Goal: Task Accomplishment & Management: Use online tool/utility

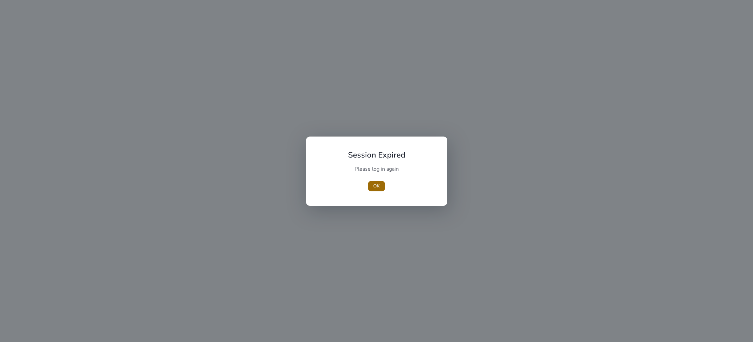
click at [374, 185] on span "OK" at bounding box center [376, 185] width 7 height 7
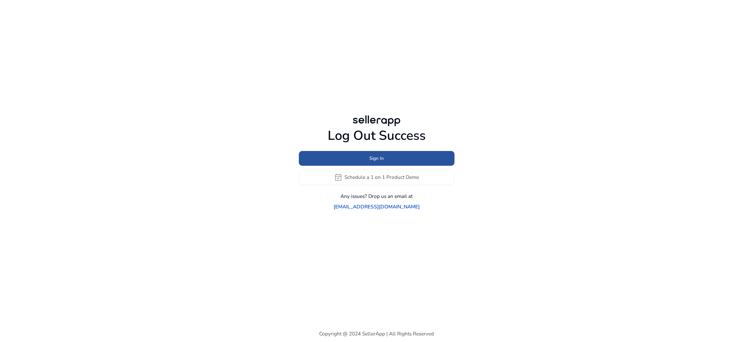
click at [392, 163] on span at bounding box center [377, 158] width 156 height 16
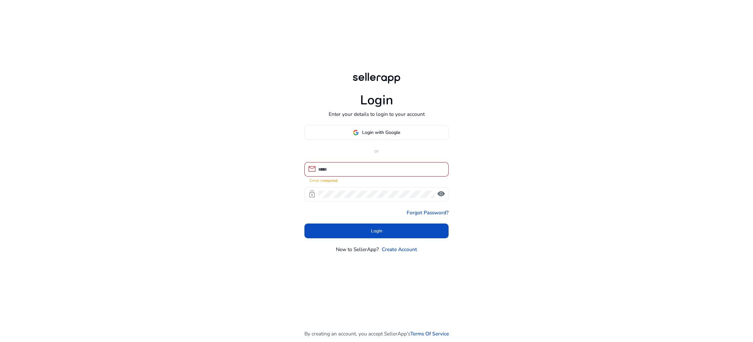
click at [440, 192] on span "visibility" at bounding box center [441, 193] width 9 height 9
click at [440, 192] on span "visibility_off" at bounding box center [441, 193] width 9 height 9
click at [383, 168] on input at bounding box center [380, 169] width 125 height 7
paste input "**********"
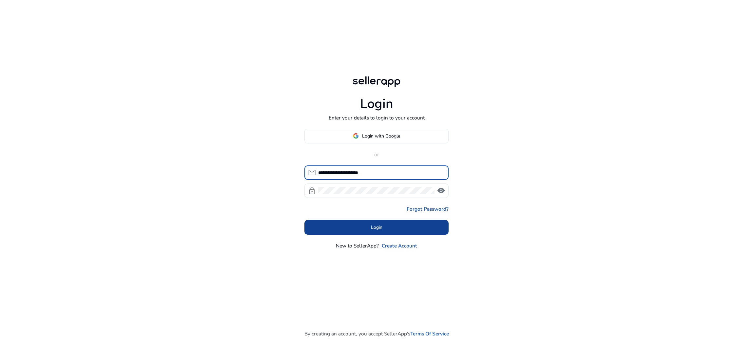
type input "**********"
click at [371, 226] on span "Login" at bounding box center [376, 227] width 11 height 7
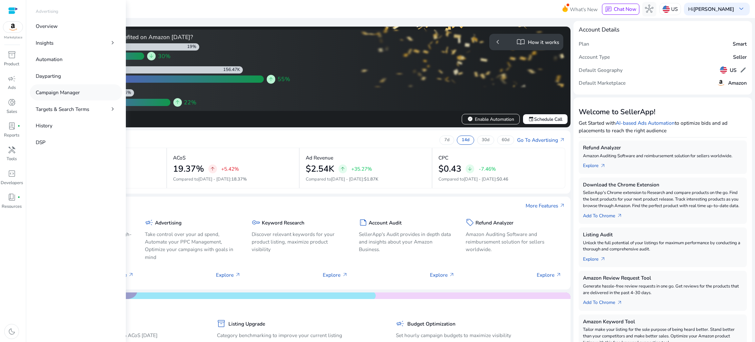
click at [65, 94] on p "Campaign Manager" at bounding box center [58, 93] width 44 height 8
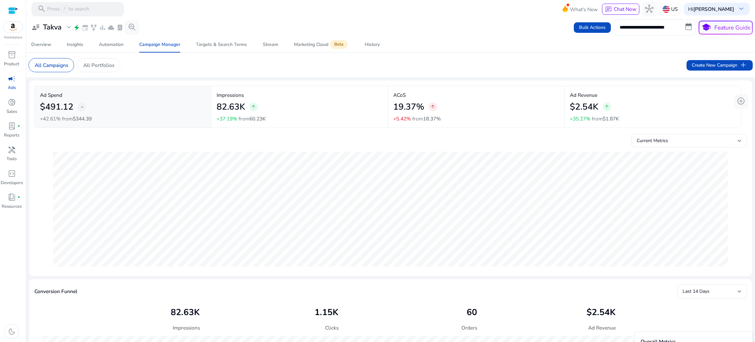
click at [639, 31] on input "**********" at bounding box center [655, 27] width 82 height 16
select select "*"
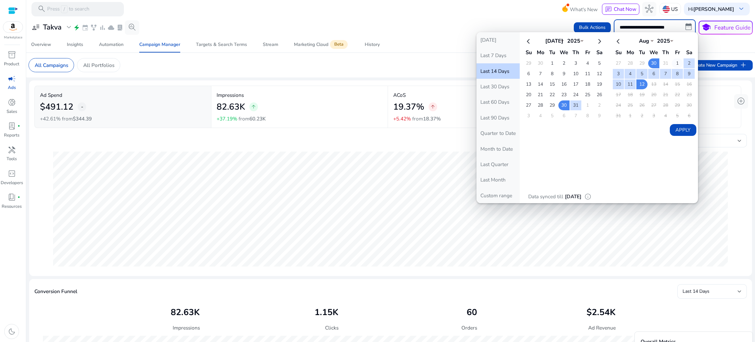
click at [672, 62] on td "1" at bounding box center [677, 63] width 11 height 10
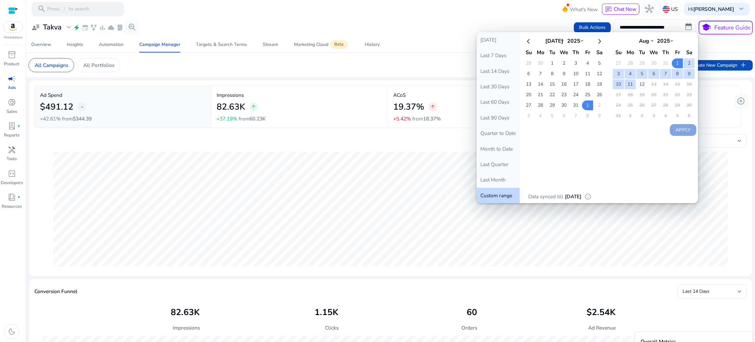
click at [639, 85] on td "12" at bounding box center [642, 84] width 11 height 10
click at [675, 128] on button "Apply" at bounding box center [683, 130] width 27 height 12
type input "**********"
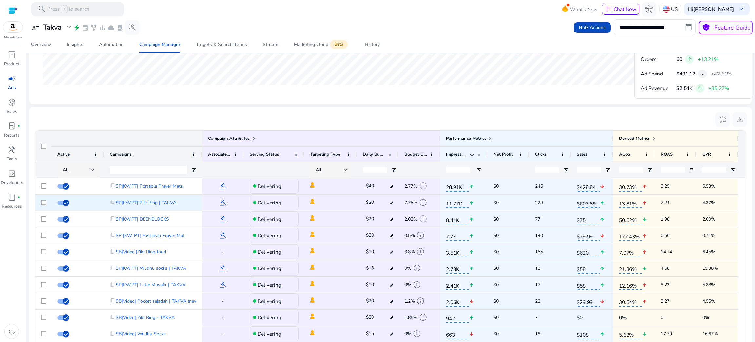
scroll to position [384, 0]
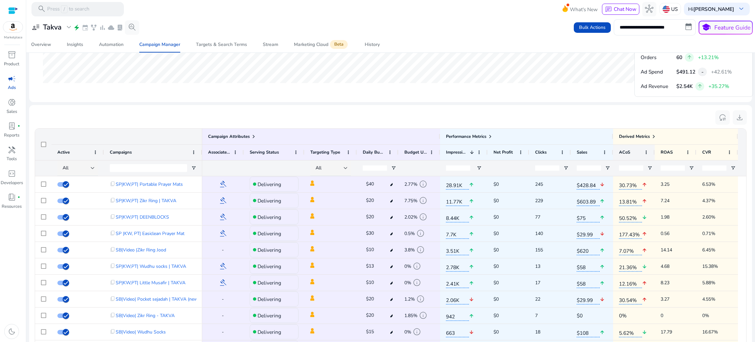
click at [631, 151] on div "ACoS" at bounding box center [630, 152] width 23 height 12
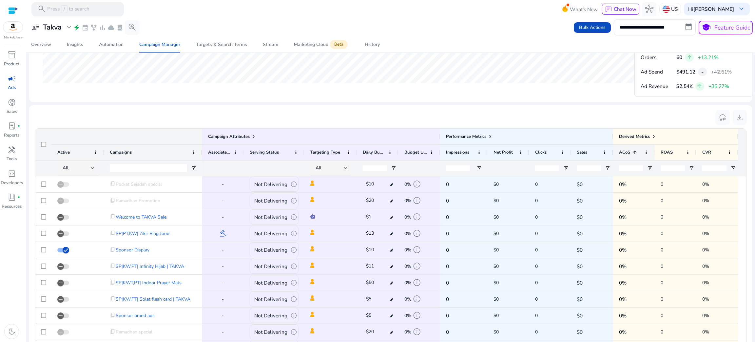
click at [631, 151] on span at bounding box center [633, 151] width 7 height 5
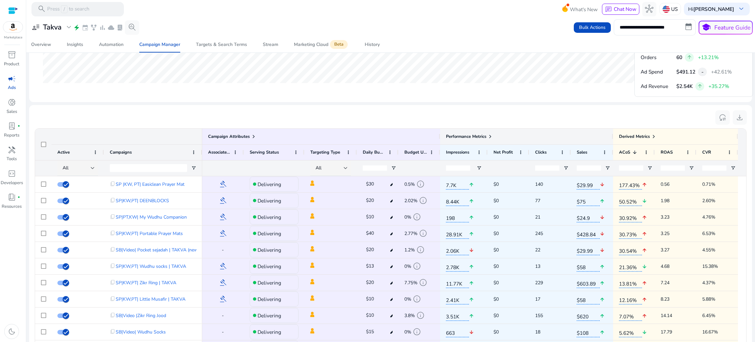
click at [489, 136] on span at bounding box center [490, 136] width 5 height 5
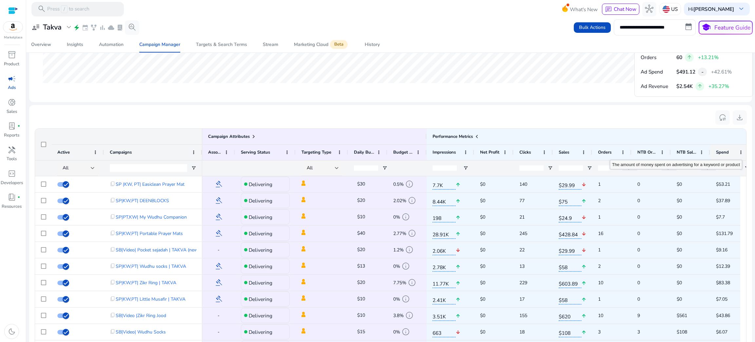
click at [720, 154] on span "Spend" at bounding box center [722, 152] width 13 height 6
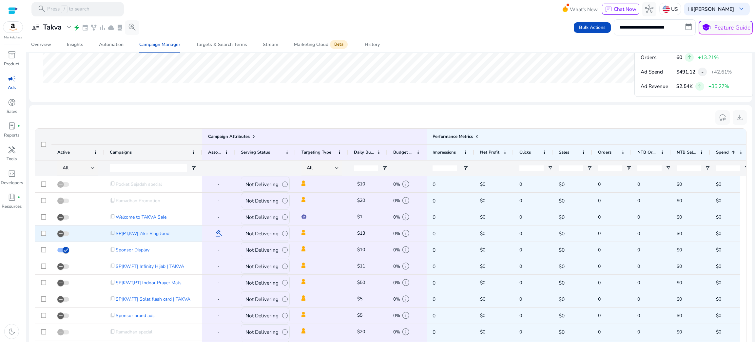
scroll to position [0, 105]
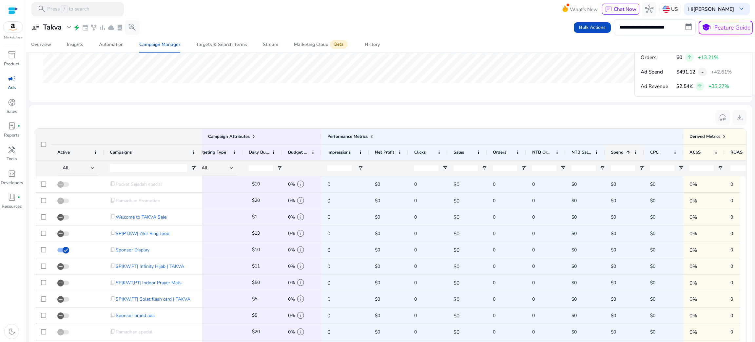
click at [619, 157] on div "Spend 1" at bounding box center [621, 152] width 20 height 12
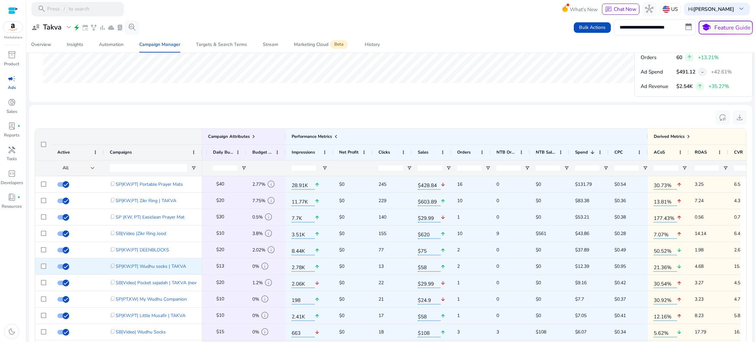
scroll to position [0, 170]
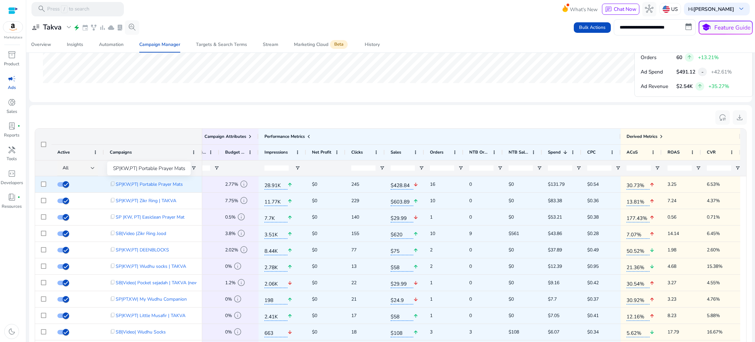
click at [158, 188] on span "SP|KW,PT| Portable Prayer Mats" at bounding box center [149, 183] width 67 height 13
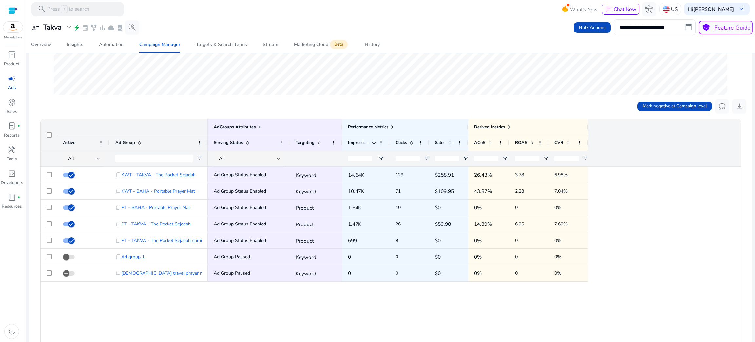
scroll to position [168, 0]
click at [394, 127] on span at bounding box center [392, 126] width 5 height 5
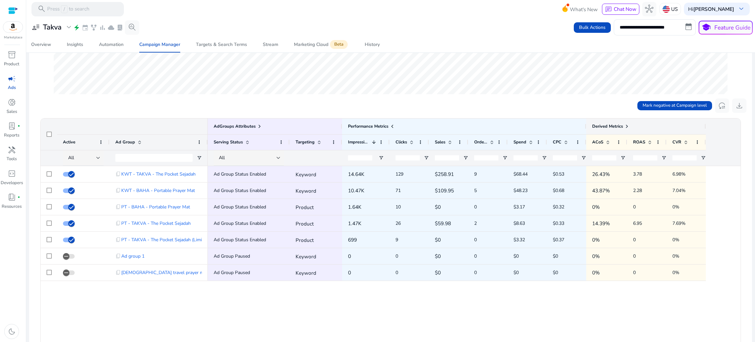
click at [628, 125] on span at bounding box center [626, 126] width 5 height 5
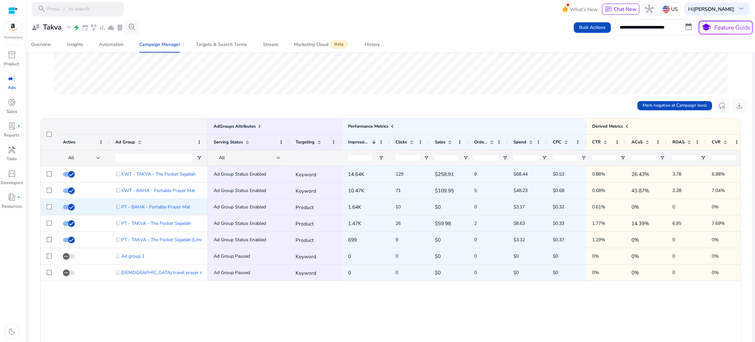
scroll to position [0, 7]
click at [158, 208] on span "PT - BAHA - Portable Prayer Mat" at bounding box center [155, 206] width 69 height 13
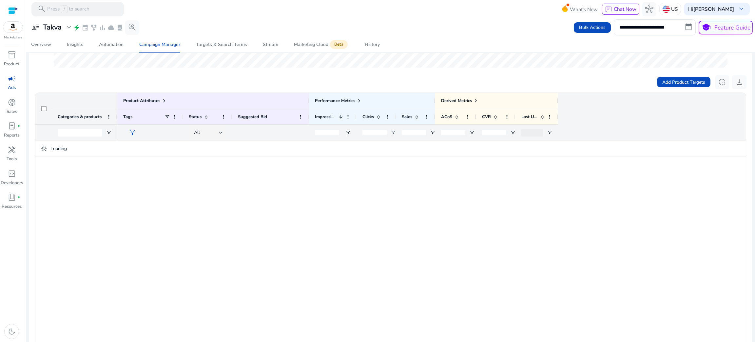
scroll to position [200, 0]
